Goal: Task Accomplishment & Management: Complete application form

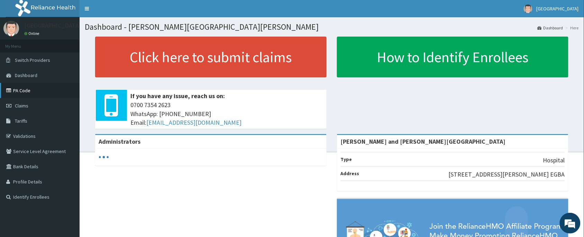
click at [23, 92] on link "PA Code" at bounding box center [40, 90] width 80 height 15
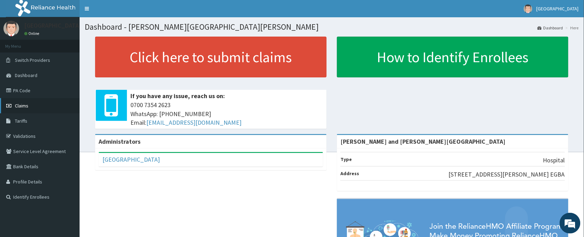
click at [21, 106] on span "Claims" at bounding box center [21, 106] width 13 height 6
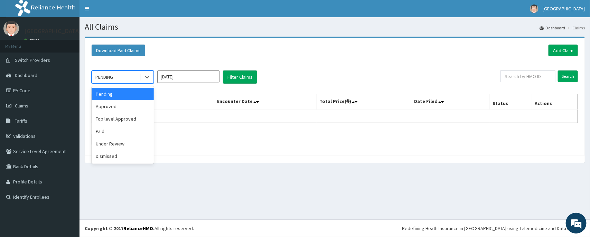
click at [123, 82] on div "PENDING" at bounding box center [116, 77] width 48 height 11
click at [106, 109] on div "Approved" at bounding box center [123, 106] width 62 height 12
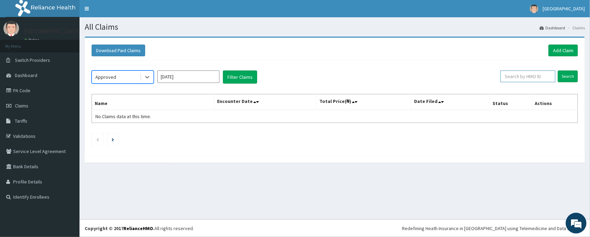
click at [513, 78] on input "text" at bounding box center [528, 77] width 55 height 12
paste input "NKK/10329/B"
type input "NKK/10329/B"
click at [569, 80] on input "Search" at bounding box center [568, 77] width 20 height 12
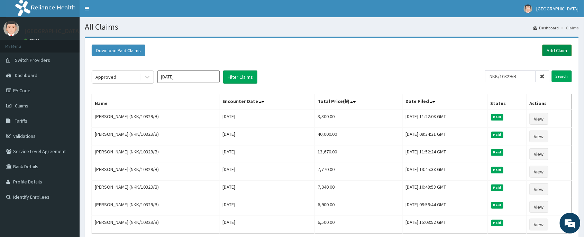
click at [562, 50] on link "Add Claim" at bounding box center [556, 51] width 29 height 12
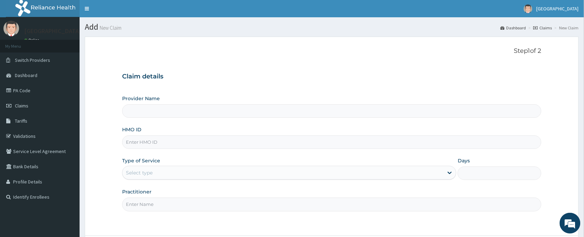
type input "[PERSON_NAME] and [PERSON_NAME][GEOGRAPHIC_DATA]"
click at [137, 139] on input "HMO ID" at bounding box center [331, 142] width 419 height 13
paste input "NKK/10329/B"
type input "NKK/10329/B"
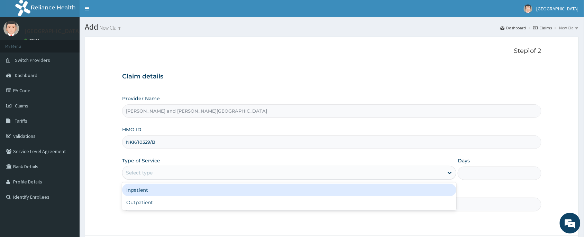
click at [155, 177] on div "Select type" at bounding box center [282, 172] width 321 height 11
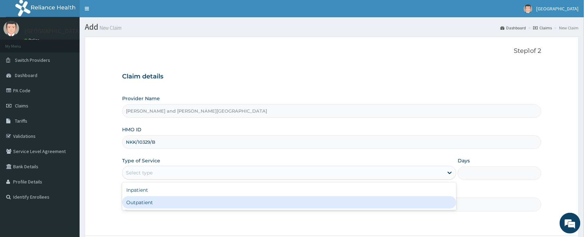
drag, startPoint x: 144, startPoint y: 201, endPoint x: 150, endPoint y: 204, distance: 6.3
click at [146, 205] on div "Outpatient" at bounding box center [289, 202] width 334 height 12
type input "1"
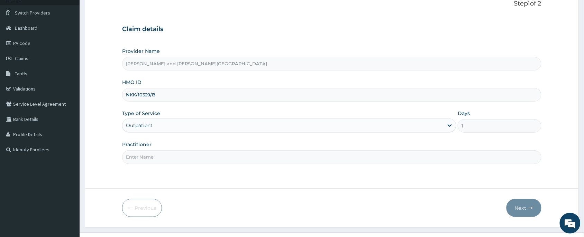
scroll to position [52, 0]
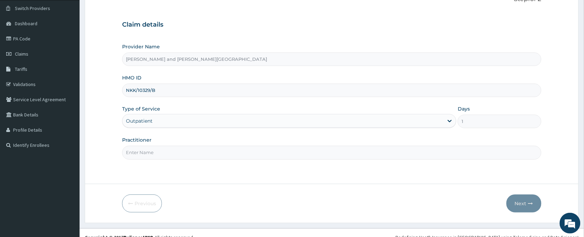
click at [148, 149] on input "Practitioner" at bounding box center [331, 152] width 419 height 13
click at [145, 156] on input "Practitioner" at bounding box center [331, 152] width 419 height 13
type input "[PERSON_NAME]"
click at [518, 203] on button "Next" at bounding box center [523, 204] width 35 height 18
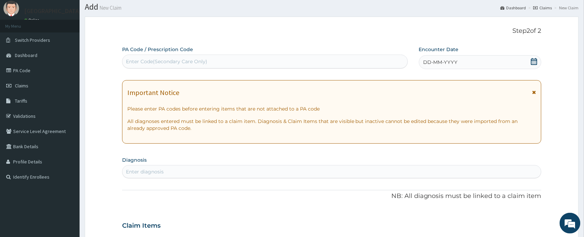
scroll to position [0, 0]
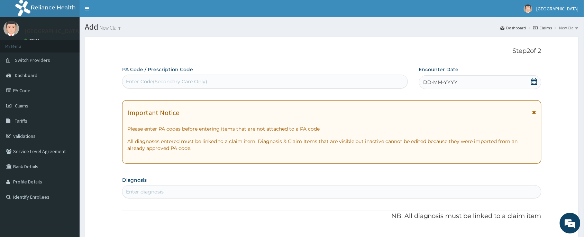
click at [535, 82] on icon at bounding box center [533, 81] width 7 height 7
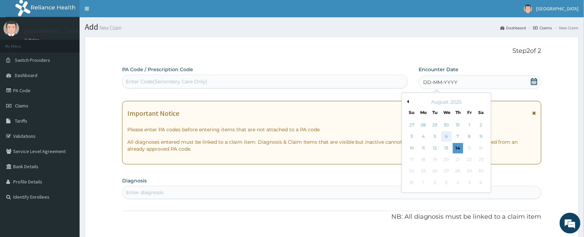
click at [448, 138] on div "6" at bounding box center [446, 137] width 10 height 10
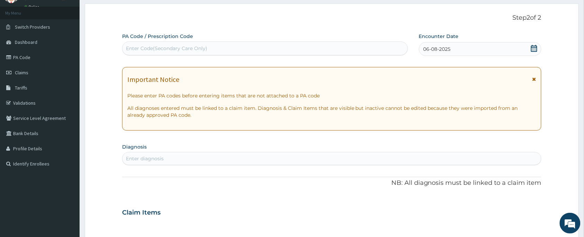
scroll to position [52, 0]
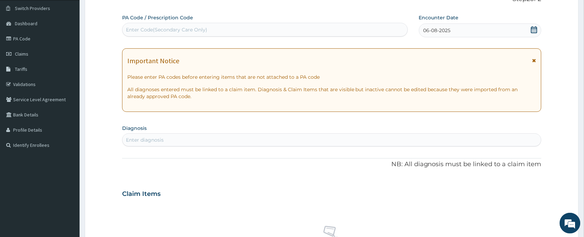
click at [152, 140] on div "Enter diagnosis" at bounding box center [145, 140] width 38 height 7
type input "DIZZ"
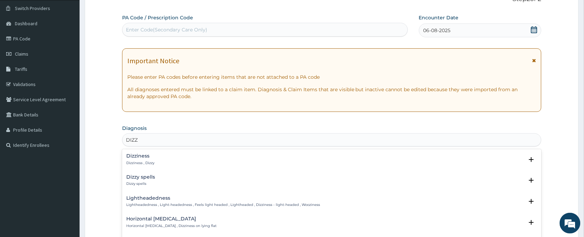
click at [143, 160] on div "Dizziness Dizziness , Dizzy" at bounding box center [140, 159] width 28 height 12
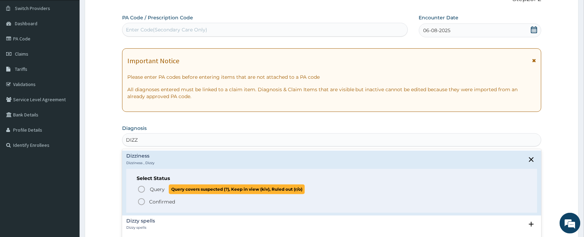
drag, startPoint x: 140, startPoint y: 191, endPoint x: 152, endPoint y: 167, distance: 27.2
click at [140, 191] on icon "status option query" at bounding box center [141, 189] width 8 height 8
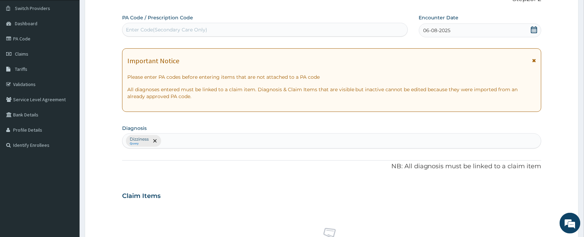
click at [174, 144] on div "Dizziness Query" at bounding box center [331, 141] width 418 height 15
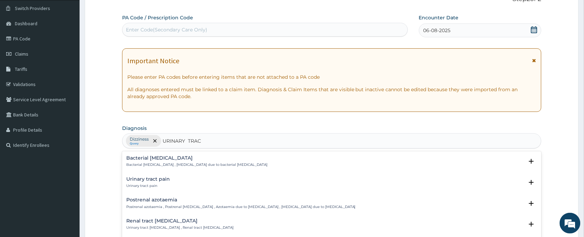
type input "URINARY TRACT"
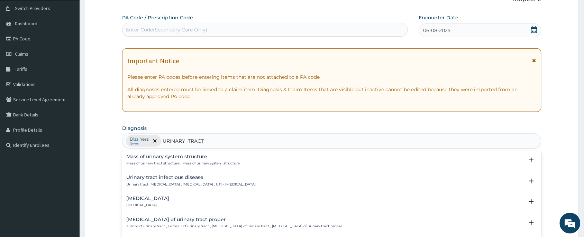
scroll to position [467, 0]
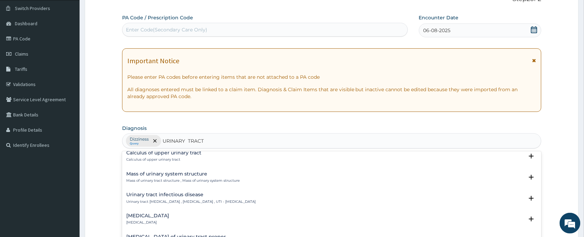
click at [154, 177] on h4 "Mass of urinary system structure" at bounding box center [182, 173] width 113 height 5
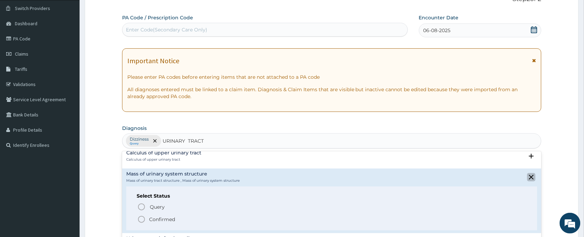
click at [529, 177] on icon "close select status" at bounding box center [531, 177] width 5 height 5
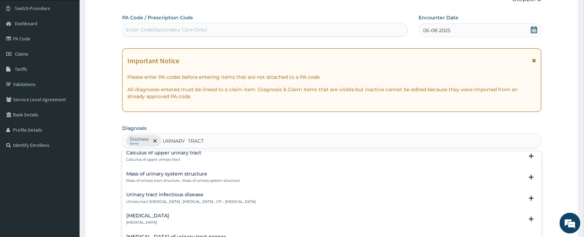
click at [154, 198] on div "Urinary tract [MEDICAL_DATA] Urinary tract [MEDICAL_DATA] , [MEDICAL_DATA] , UT…" at bounding box center [190, 198] width 129 height 12
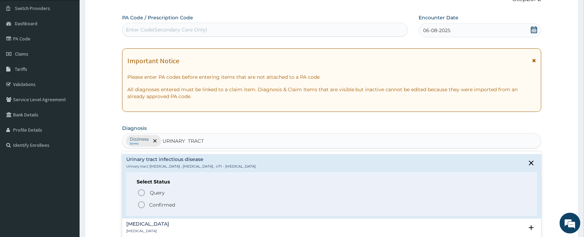
scroll to position [519, 0]
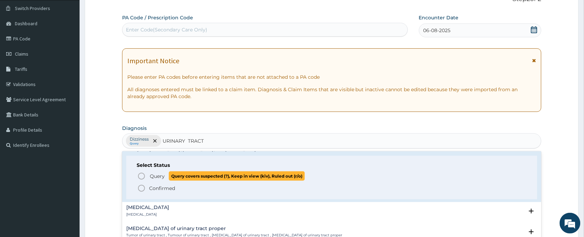
click at [141, 177] on icon "status option query" at bounding box center [141, 176] width 8 height 8
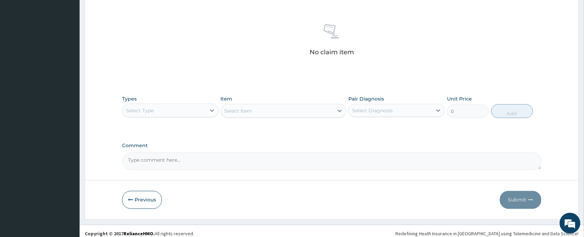
scroll to position [259, 0]
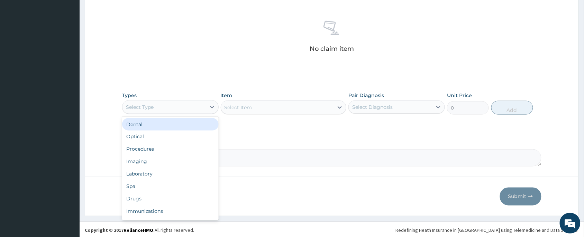
click at [160, 111] on div "Select Type" at bounding box center [163, 107] width 83 height 11
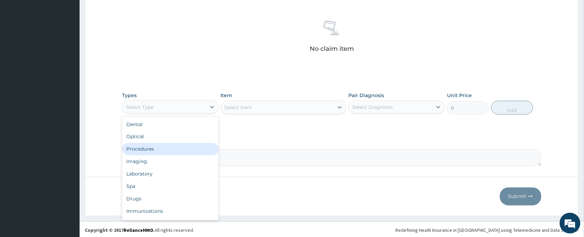
drag, startPoint x: 149, startPoint y: 150, endPoint x: 198, endPoint y: 144, distance: 49.5
click at [153, 150] on div "Procedures" at bounding box center [170, 149] width 96 height 12
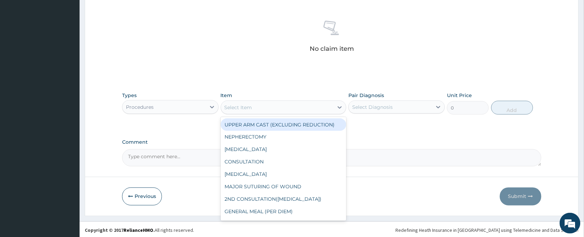
click at [248, 113] on div "Select Item" at bounding box center [277, 107] width 113 height 11
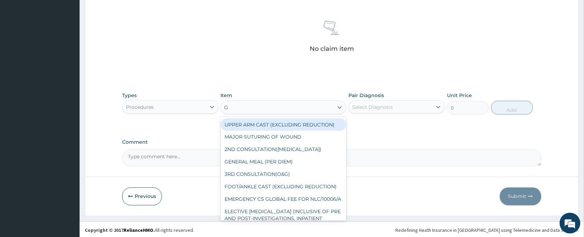
type input "GP"
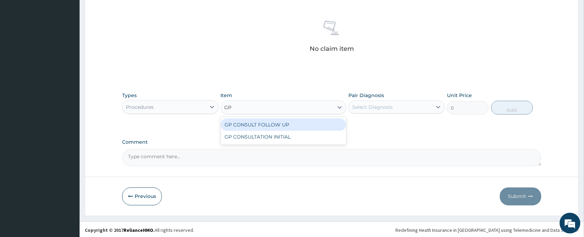
drag, startPoint x: 267, startPoint y: 123, endPoint x: 389, endPoint y: 109, distance: 123.2
click at [271, 123] on div "GP CONSULT FOLLOW UP" at bounding box center [284, 125] width 126 height 12
type input "1000"
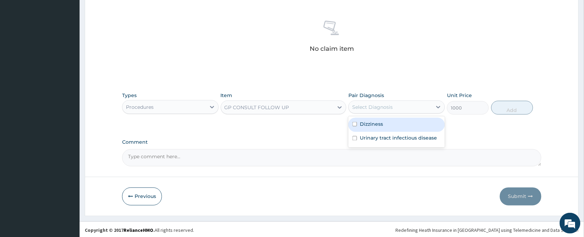
click at [390, 103] on div "Select Diagnosis" at bounding box center [389, 107] width 83 height 11
click at [354, 125] on input "checkbox" at bounding box center [354, 124] width 4 height 4
checkbox input "true"
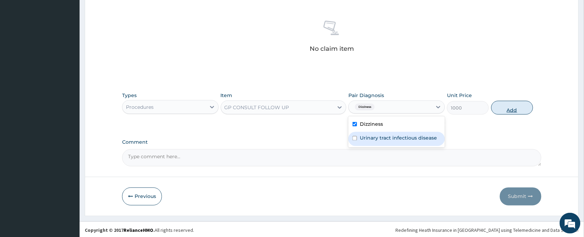
click at [518, 106] on button "Add" at bounding box center [512, 108] width 42 height 14
type input "0"
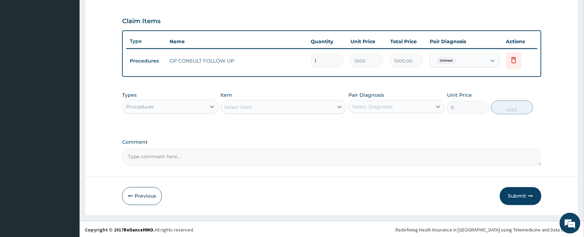
scroll to position [228, 0]
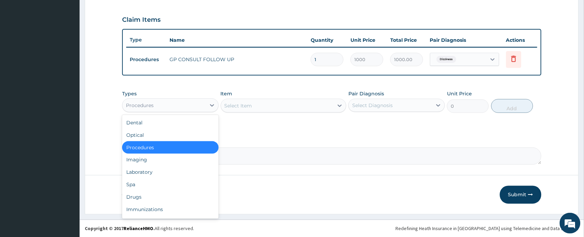
click at [170, 106] on div "Procedures" at bounding box center [163, 105] width 83 height 11
click at [142, 172] on div "Laboratory" at bounding box center [170, 172] width 96 height 12
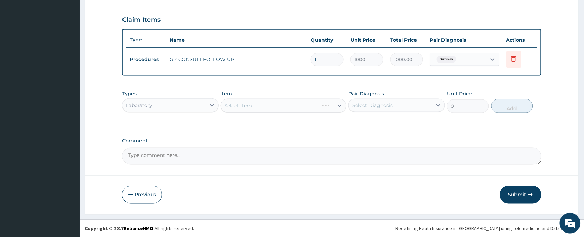
click at [237, 106] on div "Select Item" at bounding box center [284, 106] width 126 height 14
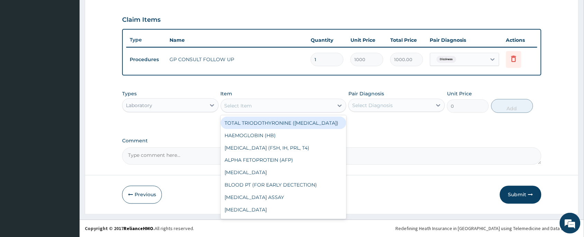
click at [237, 106] on div "Select Item" at bounding box center [238, 105] width 28 height 7
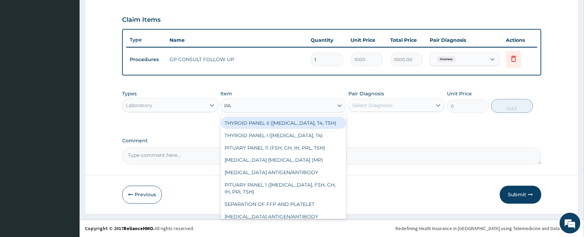
type input "P"
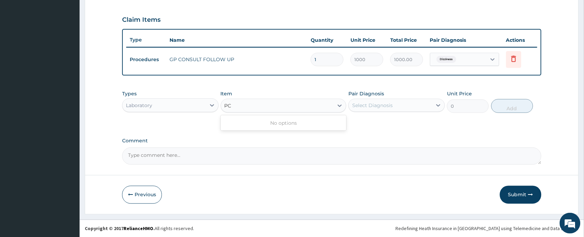
type input "PCV"
click at [237, 105] on div "Select Item" at bounding box center [277, 105] width 113 height 11
click at [237, 105] on div "Select Item" at bounding box center [238, 105] width 28 height 7
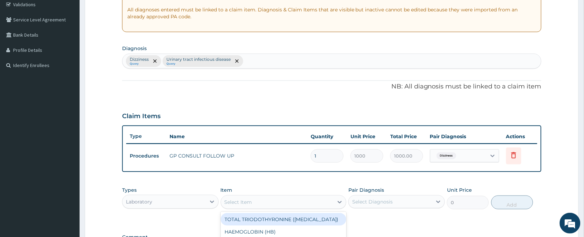
scroll to position [124, 0]
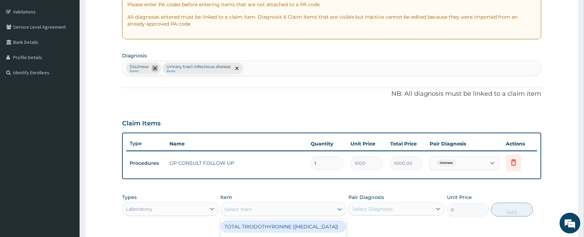
click at [156, 67] on icon "remove selection option" at bounding box center [154, 68] width 3 height 3
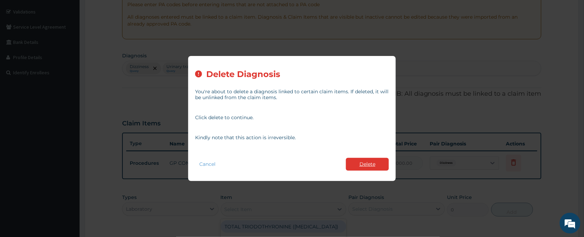
click at [364, 167] on button "Delete" at bounding box center [367, 164] width 43 height 13
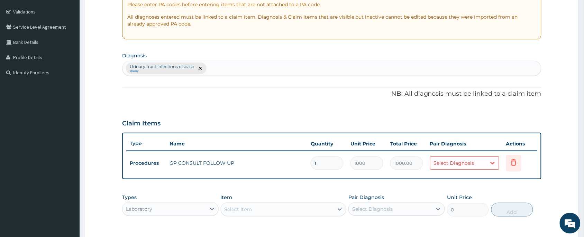
click at [223, 67] on div "Urinary tract [MEDICAL_DATA] Query" at bounding box center [331, 68] width 418 height 15
type input "A"
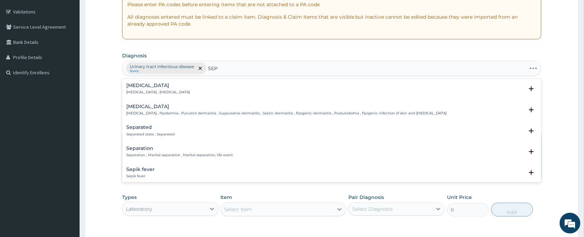
type input "SEPS"
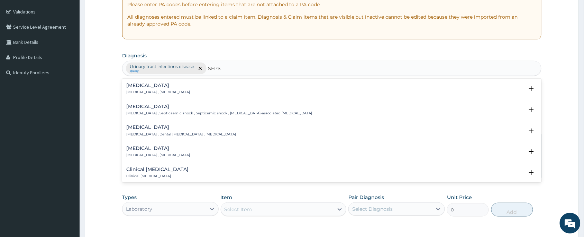
click at [138, 87] on h4 "[MEDICAL_DATA]" at bounding box center [158, 85] width 64 height 5
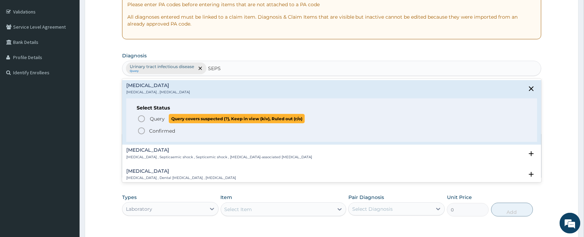
click at [140, 120] on icon "status option query" at bounding box center [141, 119] width 8 height 8
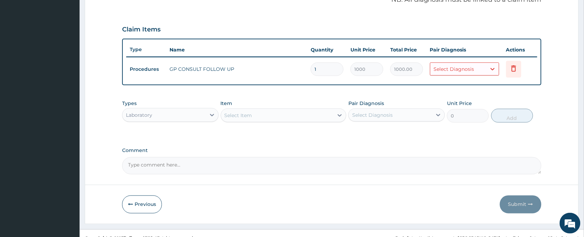
scroll to position [228, 0]
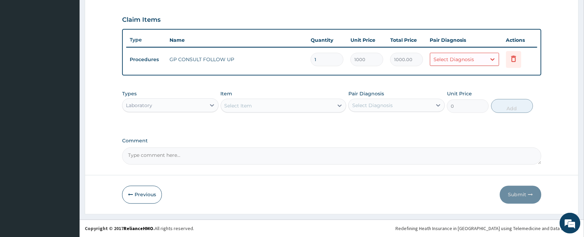
click at [252, 108] on div "Select Item" at bounding box center [277, 105] width 113 height 11
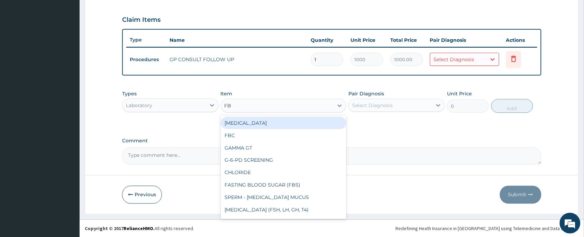
type input "FBC"
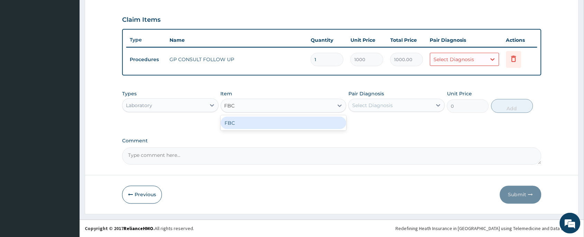
click at [277, 122] on div "FBC" at bounding box center [284, 123] width 126 height 12
type input "2000"
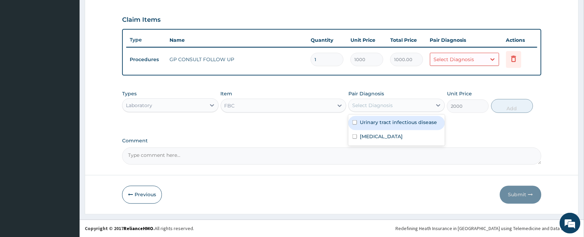
click at [372, 103] on div "Select Diagnosis" at bounding box center [372, 105] width 40 height 7
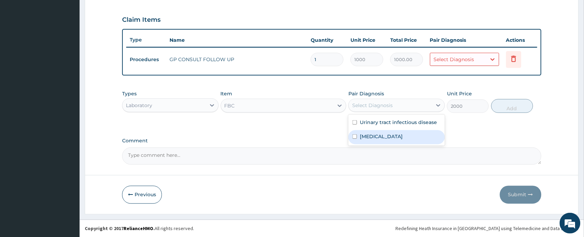
click at [356, 137] on input "checkbox" at bounding box center [354, 136] width 4 height 4
checkbox input "true"
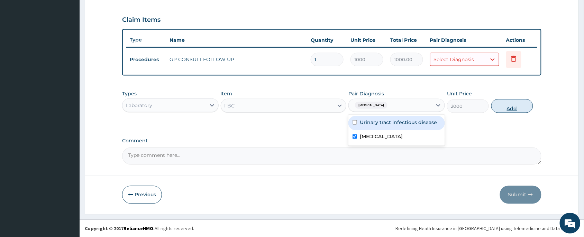
click at [521, 108] on button "Add" at bounding box center [512, 106] width 42 height 14
type input "0"
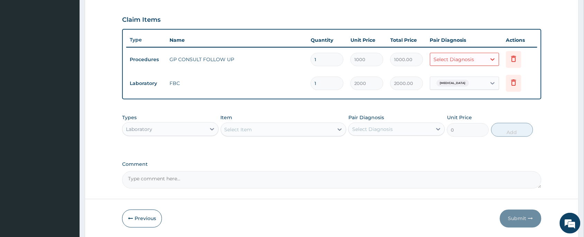
click at [253, 132] on div "Select Item" at bounding box center [277, 129] width 113 height 11
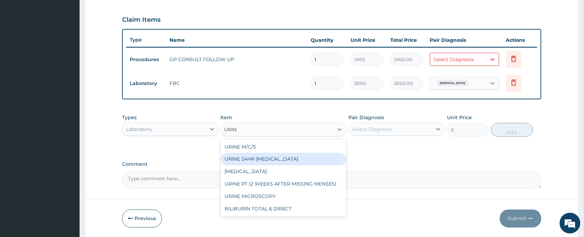
type input "URINA"
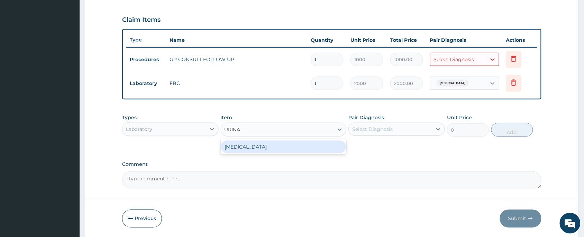
click at [257, 151] on div "[MEDICAL_DATA]" at bounding box center [284, 147] width 126 height 12
type input "700"
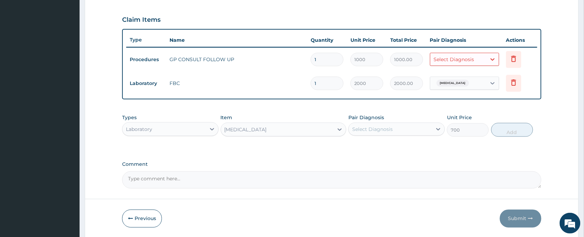
click at [387, 131] on div "Select Diagnosis" at bounding box center [372, 129] width 40 height 7
click at [355, 147] on input "checkbox" at bounding box center [354, 146] width 4 height 4
checkbox input "true"
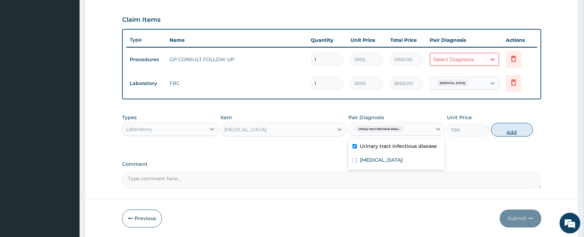
click at [511, 131] on button "Add" at bounding box center [512, 130] width 42 height 14
type input "0"
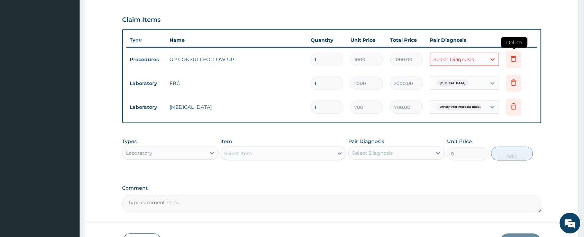
click at [515, 63] on icon at bounding box center [513, 59] width 8 height 8
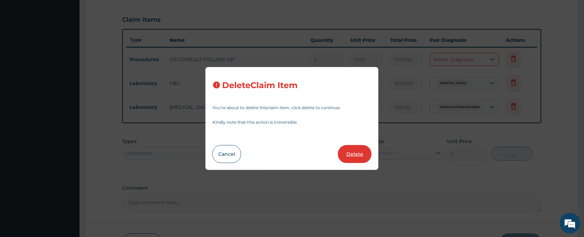
click at [350, 149] on button "Delete" at bounding box center [355, 154] width 34 height 18
type input "2000"
type input "2000.00"
type input "700"
type input "700.00"
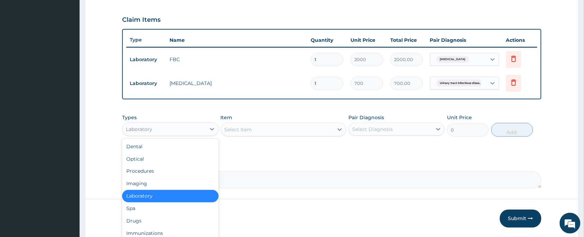
click at [156, 133] on div "Laboratory" at bounding box center [163, 129] width 83 height 11
click at [143, 174] on div "Procedures" at bounding box center [170, 171] width 96 height 12
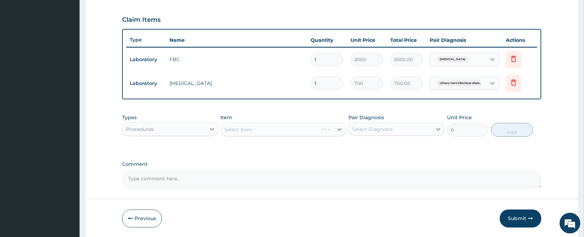
click at [251, 125] on div "Select Item" at bounding box center [284, 130] width 126 height 14
click at [250, 127] on div "Select Item" at bounding box center [284, 130] width 126 height 14
click at [242, 131] on div "Select Item" at bounding box center [238, 129] width 28 height 7
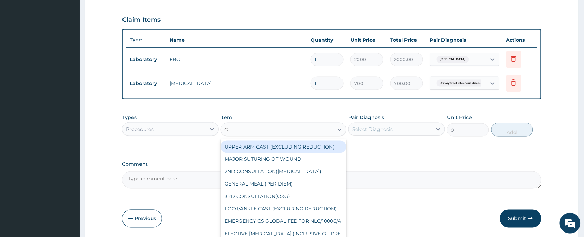
type input "GP"
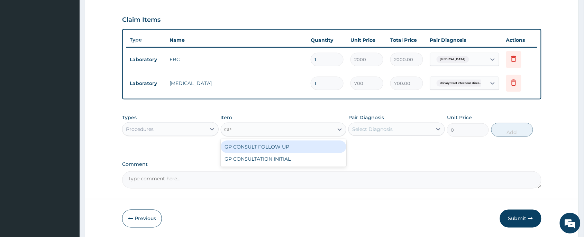
drag, startPoint x: 267, startPoint y: 147, endPoint x: 392, endPoint y: 128, distance: 126.2
click at [267, 147] on div "GP CONSULT FOLLOW UP" at bounding box center [284, 147] width 126 height 12
type input "1000"
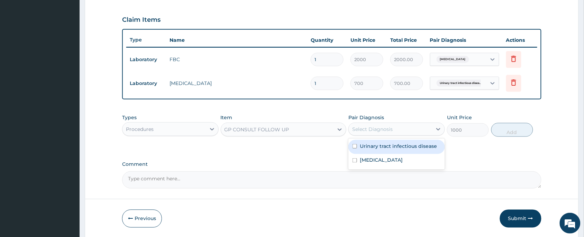
click at [388, 127] on div "Select Diagnosis" at bounding box center [372, 129] width 40 height 7
click at [355, 144] on input "checkbox" at bounding box center [354, 146] width 4 height 4
checkbox input "true"
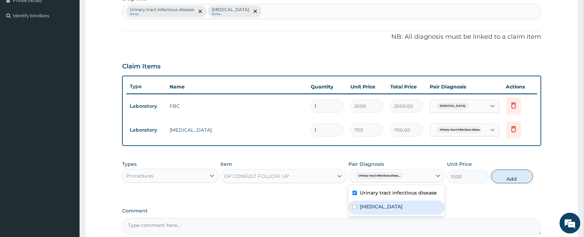
scroll to position [207, 0]
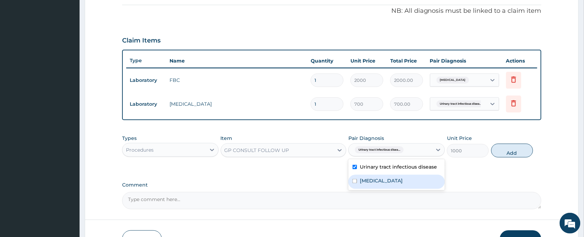
click at [355, 181] on input "checkbox" at bounding box center [354, 181] width 4 height 4
checkbox input "true"
click at [502, 152] on button "Add" at bounding box center [512, 151] width 42 height 14
type input "0"
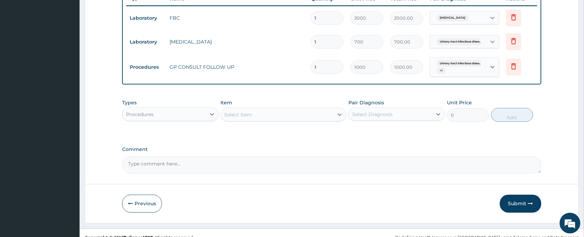
scroll to position [279, 0]
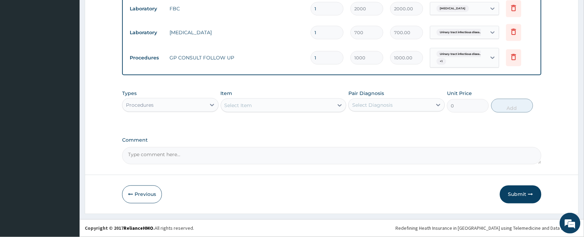
click at [519, 193] on button "Submit" at bounding box center [520, 195] width 41 height 18
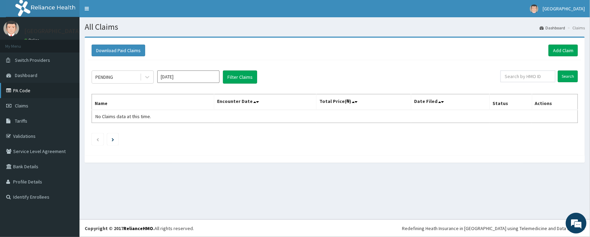
click at [25, 93] on link "PA Code" at bounding box center [40, 90] width 80 height 15
click at [113, 77] on div "PENDING" at bounding box center [104, 77] width 18 height 7
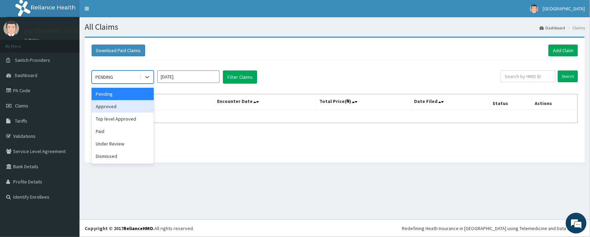
click at [113, 108] on div "Approved" at bounding box center [123, 106] width 62 height 12
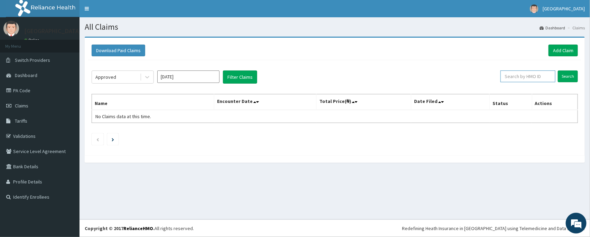
click at [515, 78] on input "text" at bounding box center [528, 77] width 55 height 12
paste input "NKK/10329/B"
type input "NKK/10329/B"
click at [562, 75] on input "Search" at bounding box center [568, 77] width 20 height 12
